Goal: Task Accomplishment & Management: Complete application form

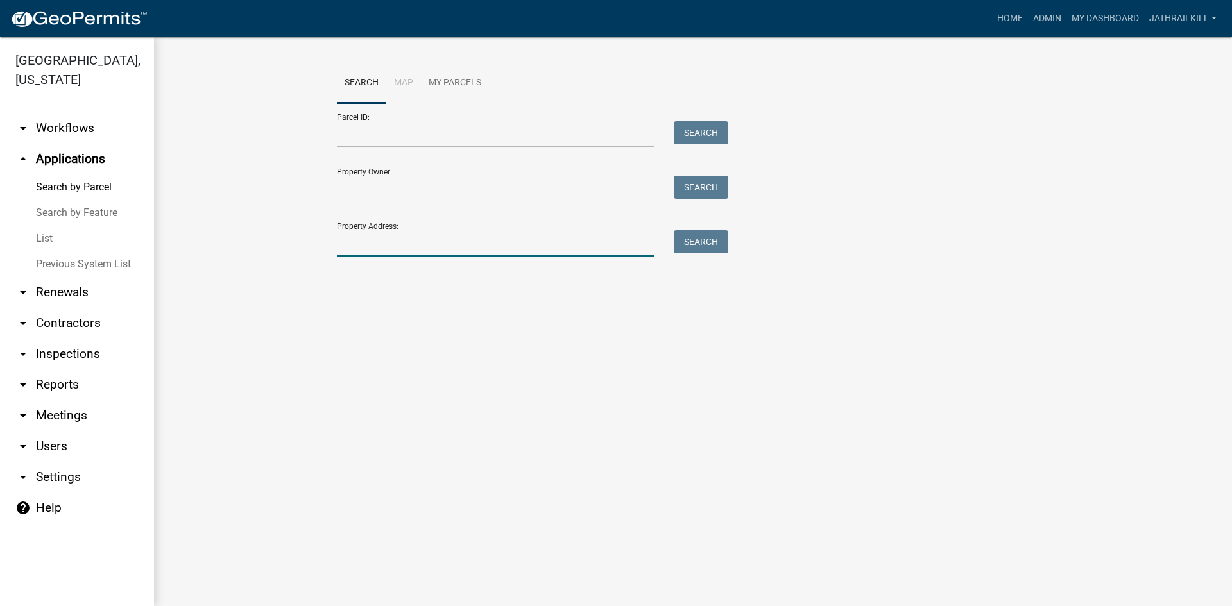
click at [423, 250] on input "Property Address:" at bounding box center [496, 243] width 318 height 26
type input "[STREET_ADDRESS]"
click at [709, 237] on button "Search" at bounding box center [701, 241] width 55 height 23
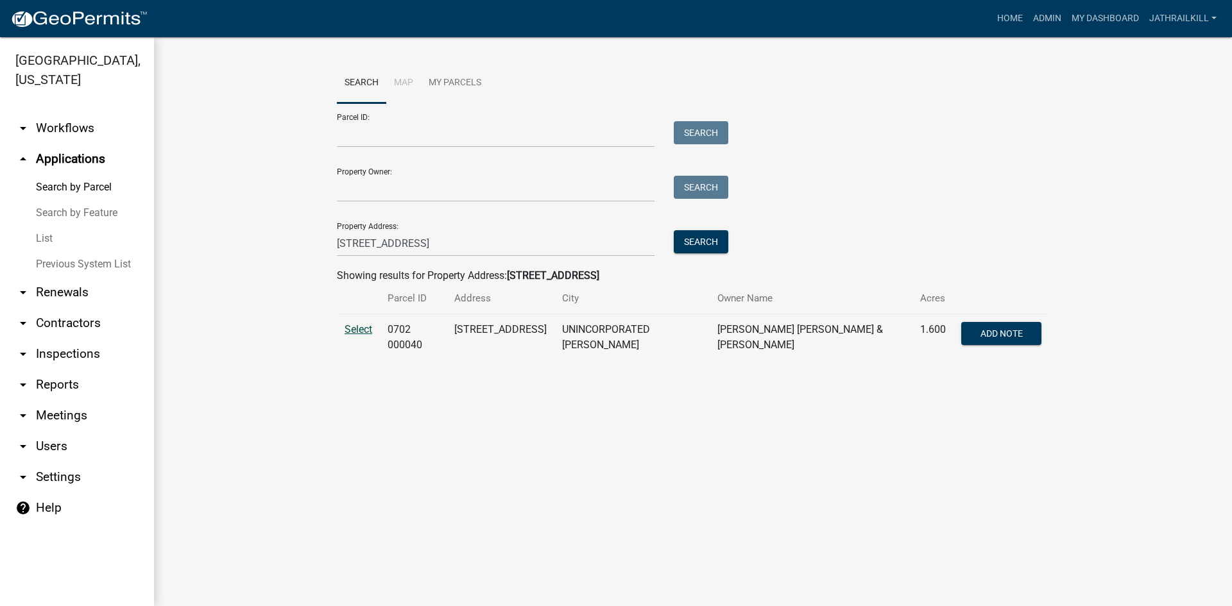
click at [350, 327] on span "Select" at bounding box center [358, 329] width 28 height 12
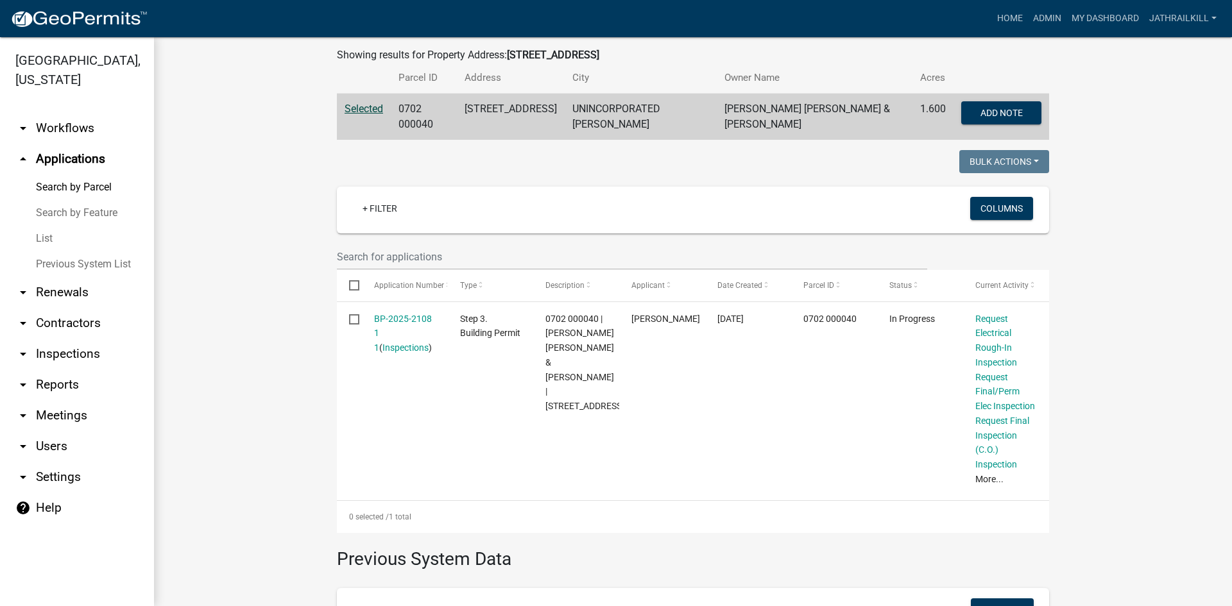
scroll to position [301, 0]
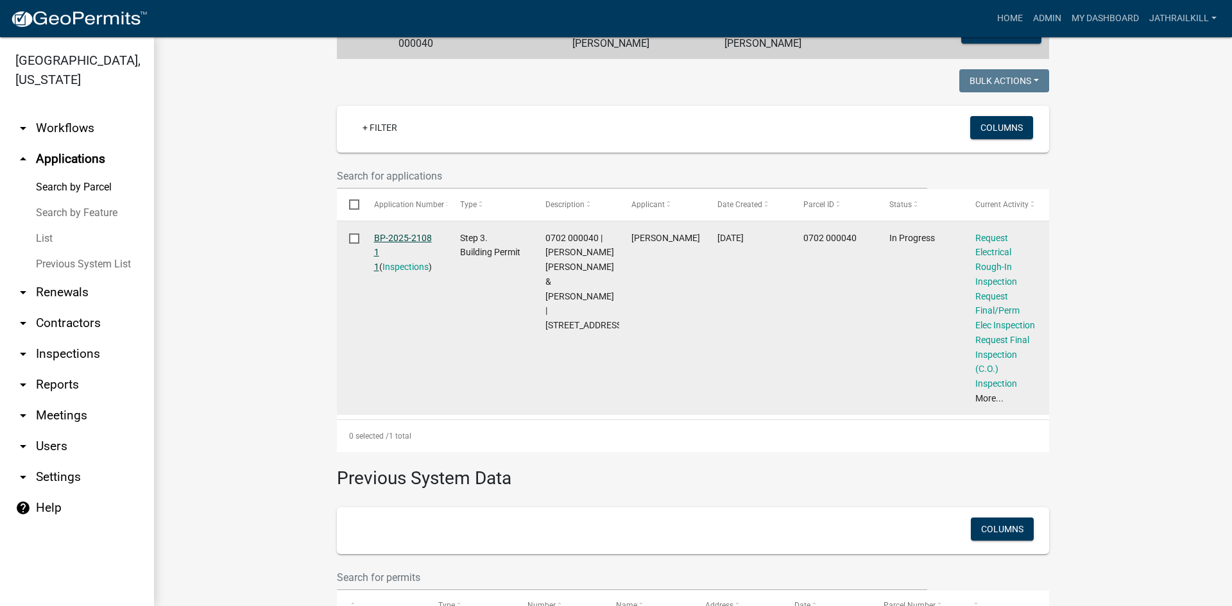
click at [415, 233] on link "BP-2025-2108 1 1" at bounding box center [403, 253] width 58 height 40
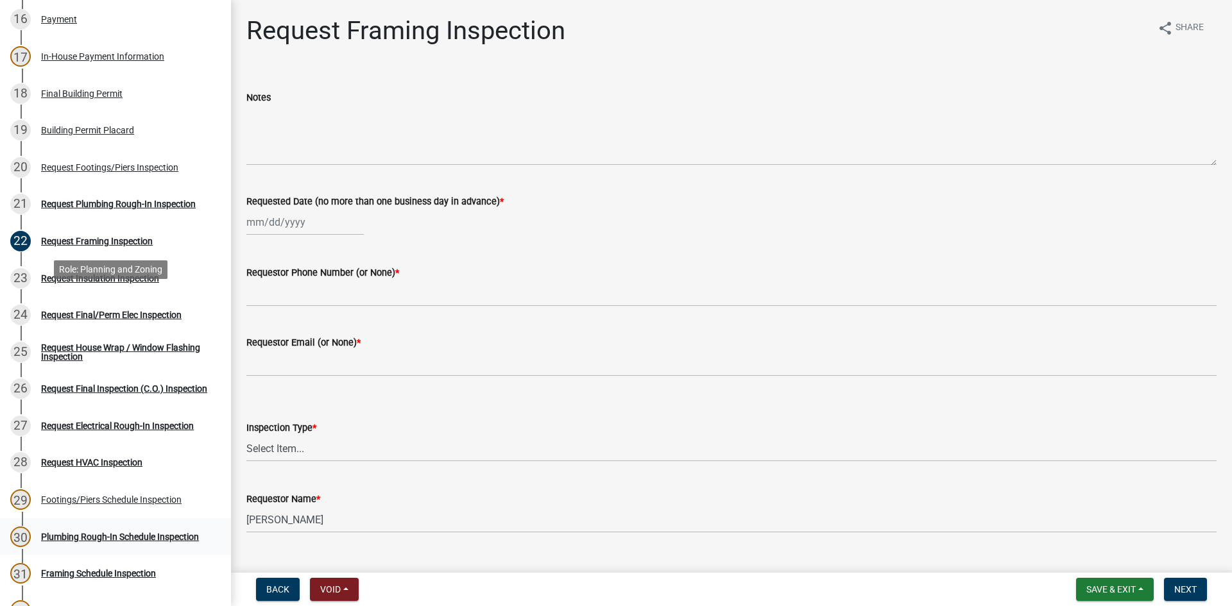
scroll to position [962, 0]
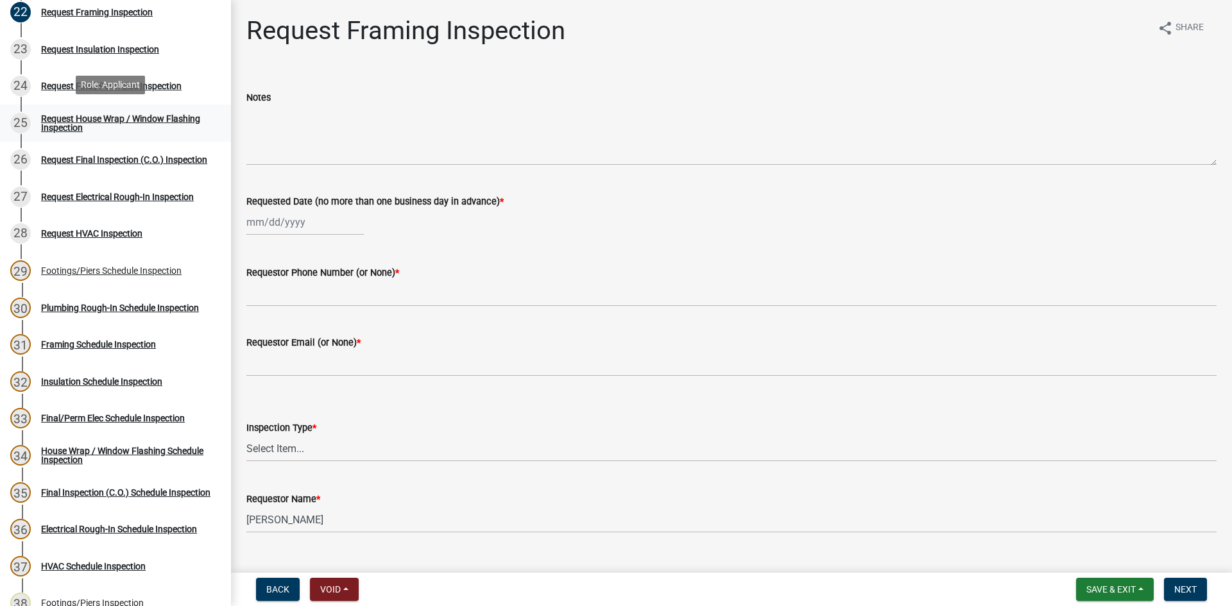
click at [128, 127] on div "Request House Wrap / Window Flashing Inspection" at bounding box center [125, 123] width 169 height 18
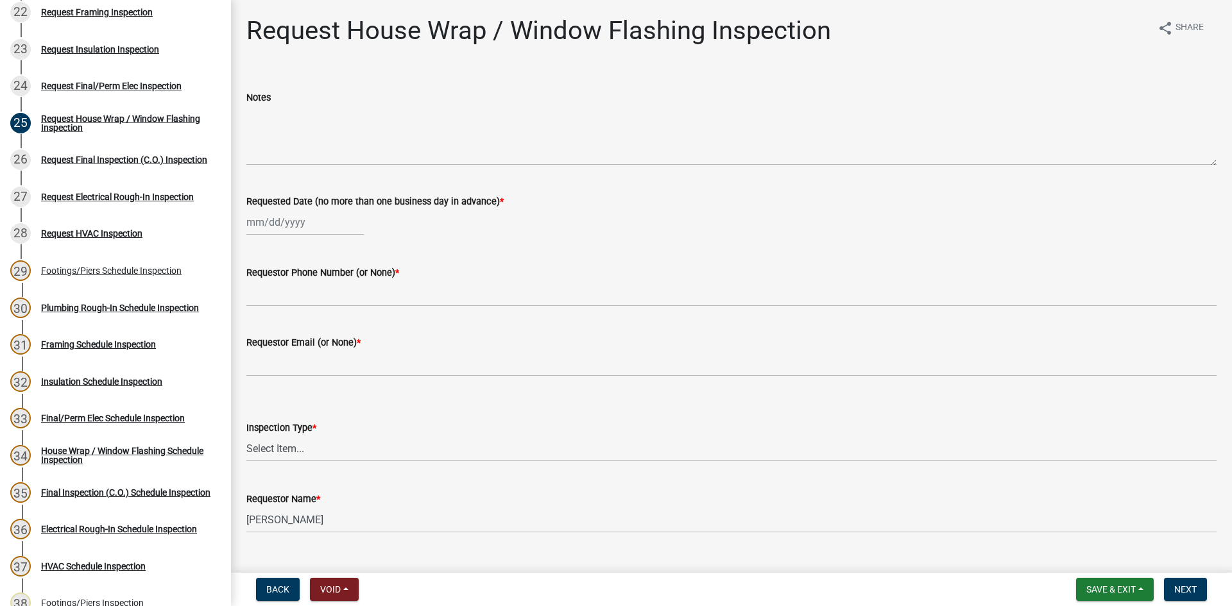
click at [304, 216] on div at bounding box center [304, 222] width 117 height 26
select select "10"
select select "2025"
click at [340, 310] on div "10" at bounding box center [341, 311] width 21 height 21
type input "[DATE]"
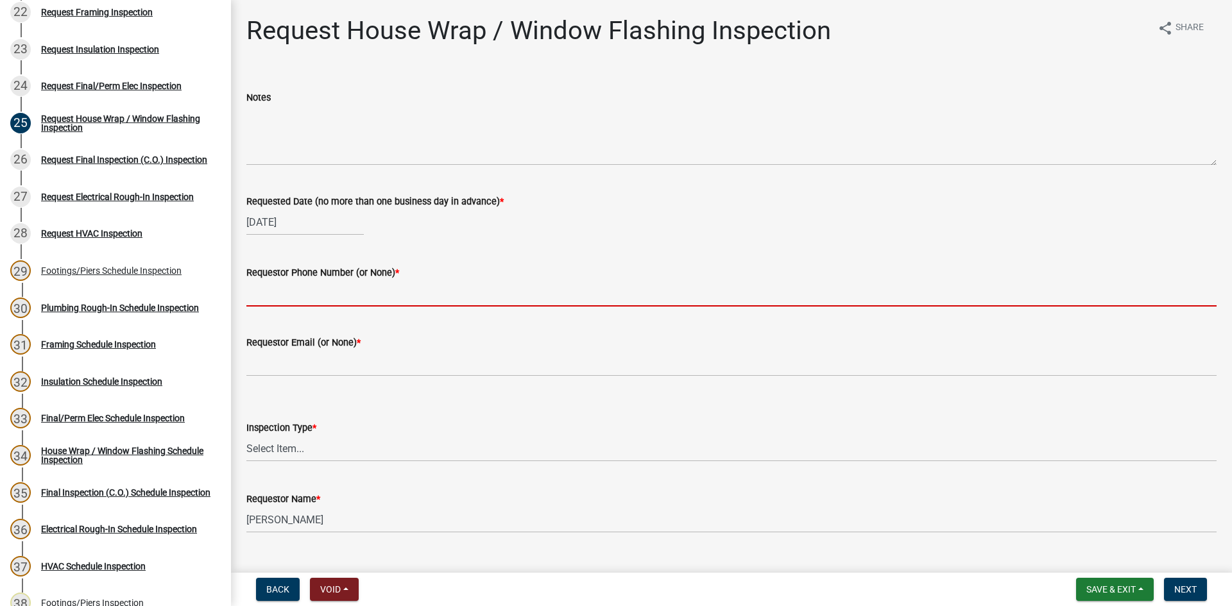
click at [335, 303] on input "Requestor Phone Number (or None) *" at bounding box center [731, 293] width 970 height 26
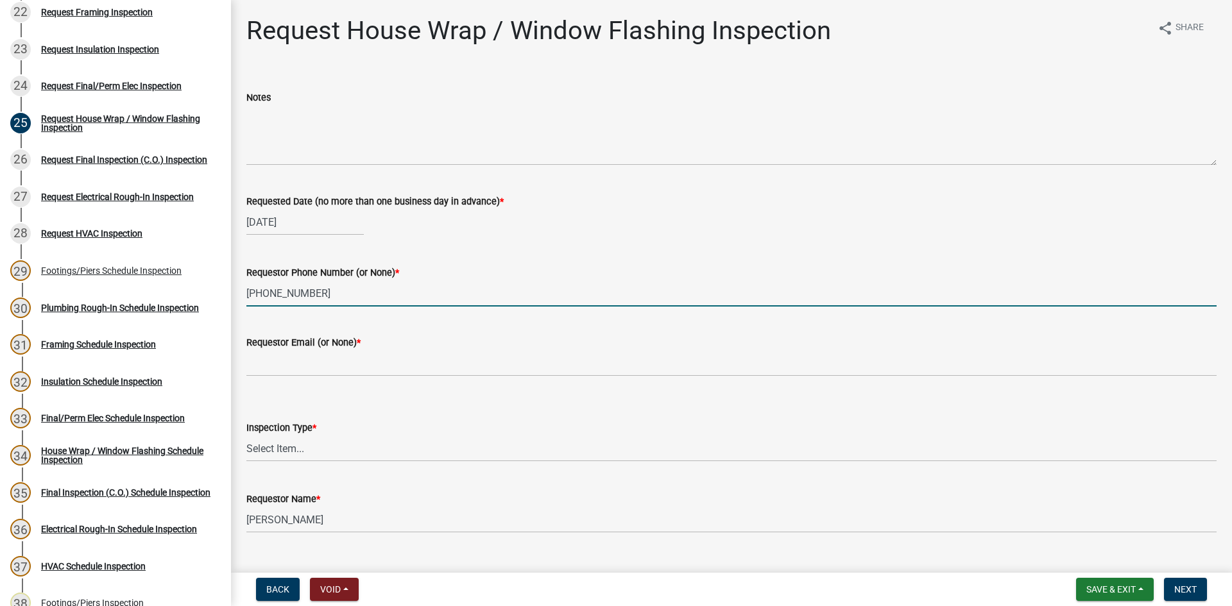
type input "[PHONE_NUMBER]"
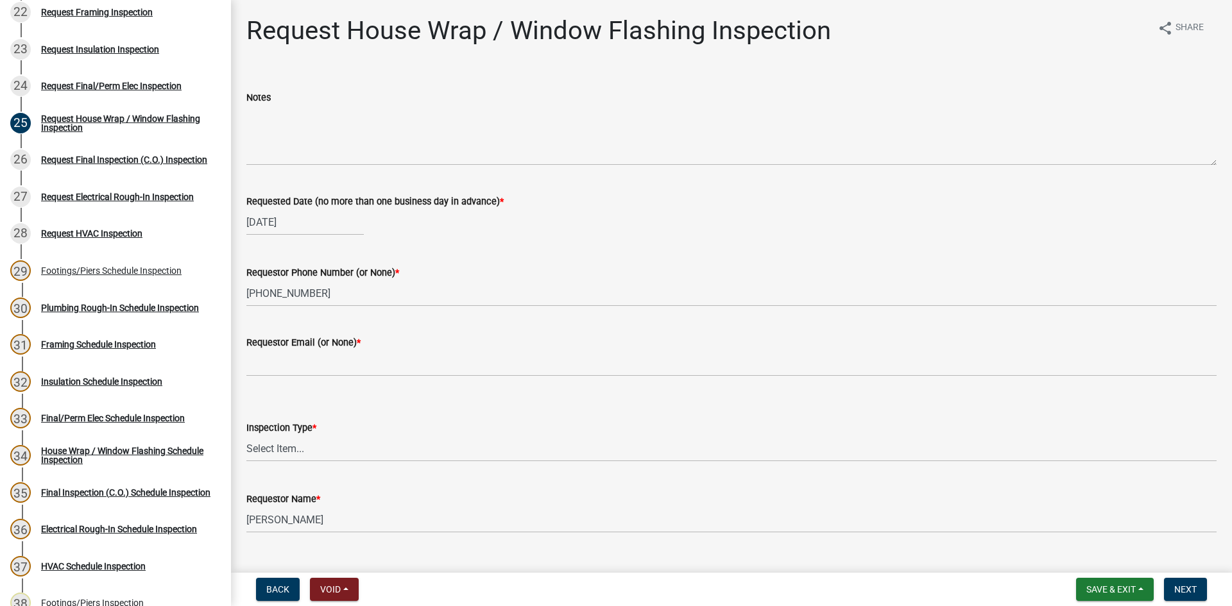
click at [350, 347] on label "Requestor Email (or None) *" at bounding box center [303, 343] width 114 height 9
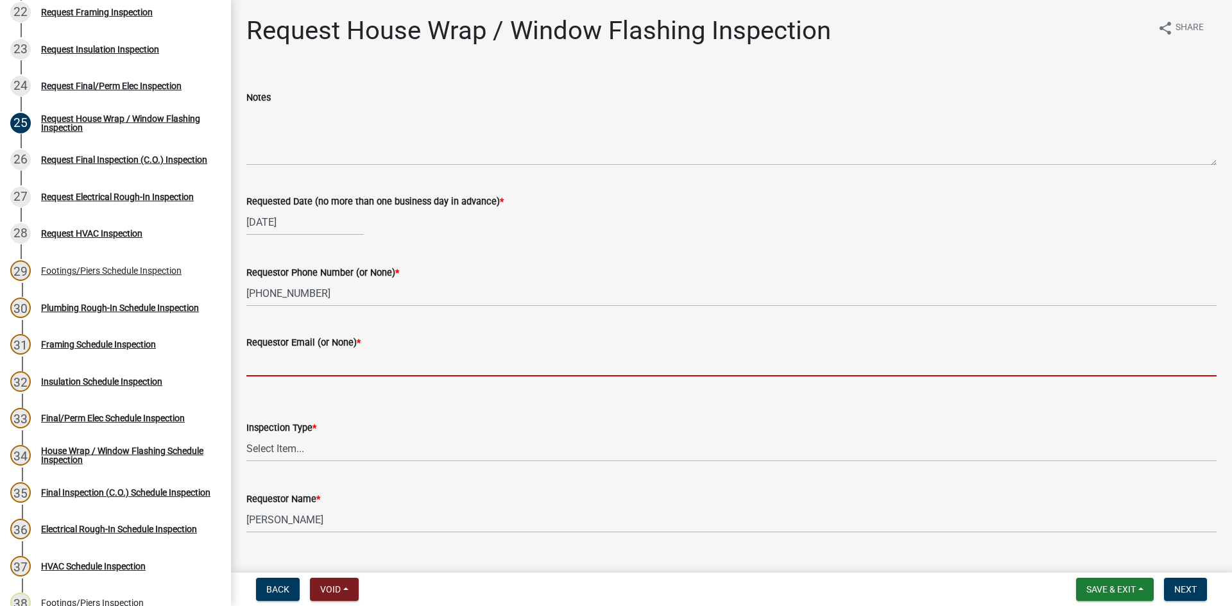
click at [350, 350] on input "Requestor Email (or None) *" at bounding box center [731, 363] width 970 height 26
click at [353, 358] on input "Requestor Email (or None) *" at bounding box center [731, 363] width 970 height 26
type input "None"
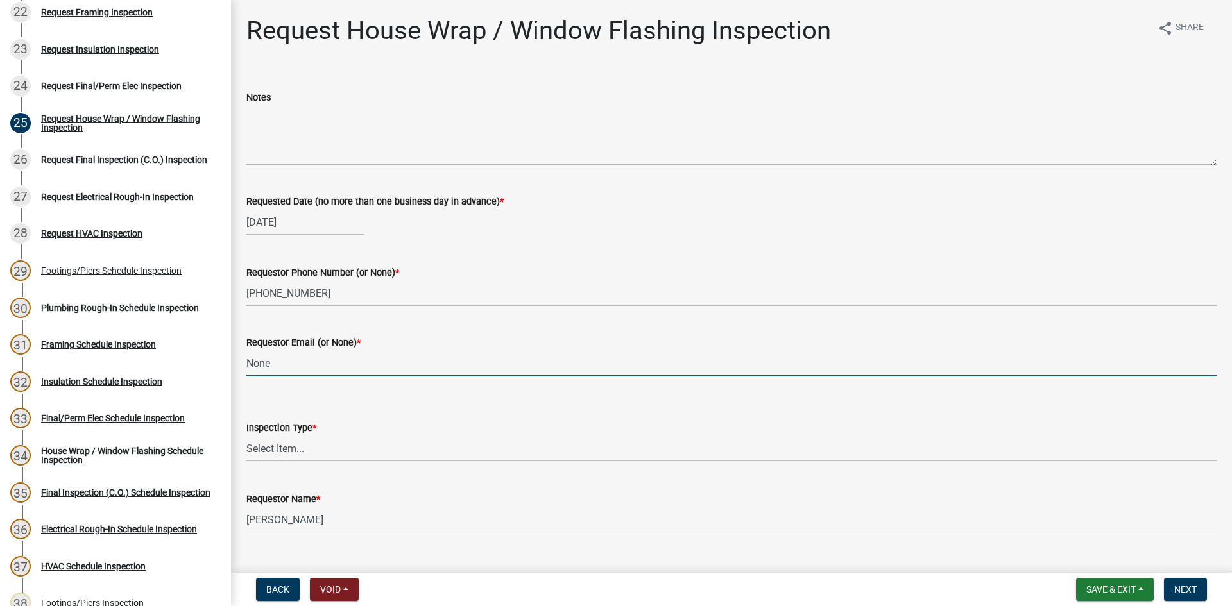
drag, startPoint x: 322, startPoint y: 431, endPoint x: 319, endPoint y: 441, distance: 10.6
click at [321, 434] on div "Inspection Type *" at bounding box center [731, 427] width 970 height 15
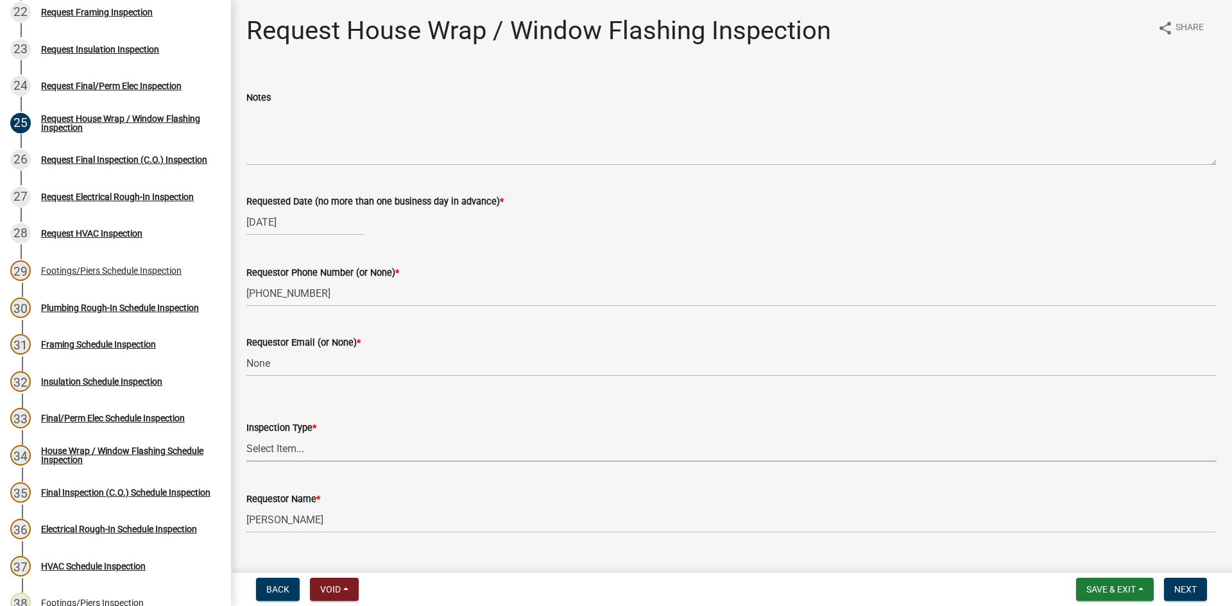
drag, startPoint x: 319, startPoint y: 441, endPoint x: 322, endPoint y: 458, distance: 16.9
click at [319, 442] on select "Select Item... House Wrap" at bounding box center [731, 449] width 970 height 26
click at [246, 436] on select "Select Item... House Wrap" at bounding box center [731, 449] width 970 height 26
select select "d4a63920-dc66-4969-b180-05bf52efcb3d"
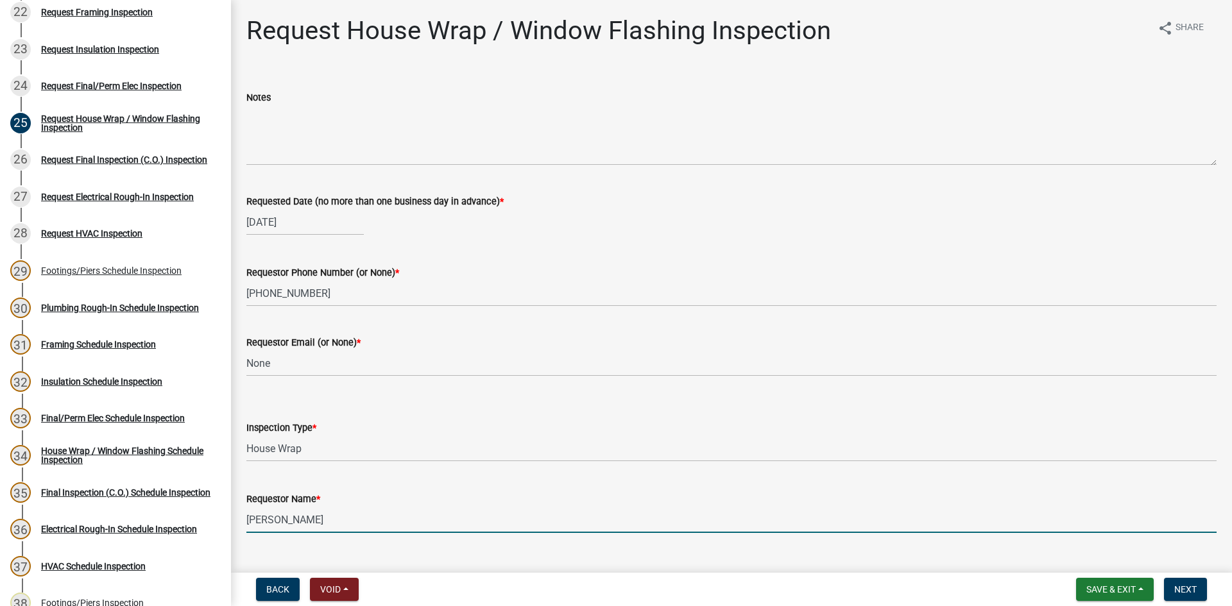
click at [344, 521] on input "[PERSON_NAME]" at bounding box center [731, 520] width 970 height 26
click at [342, 520] on input "[PERSON_NAME]" at bounding box center [731, 520] width 970 height 26
type input "[PERSON_NAME]"
click at [1189, 588] on span "Next" at bounding box center [1185, 589] width 22 height 10
